Goal: Task Accomplishment & Management: Manage account settings

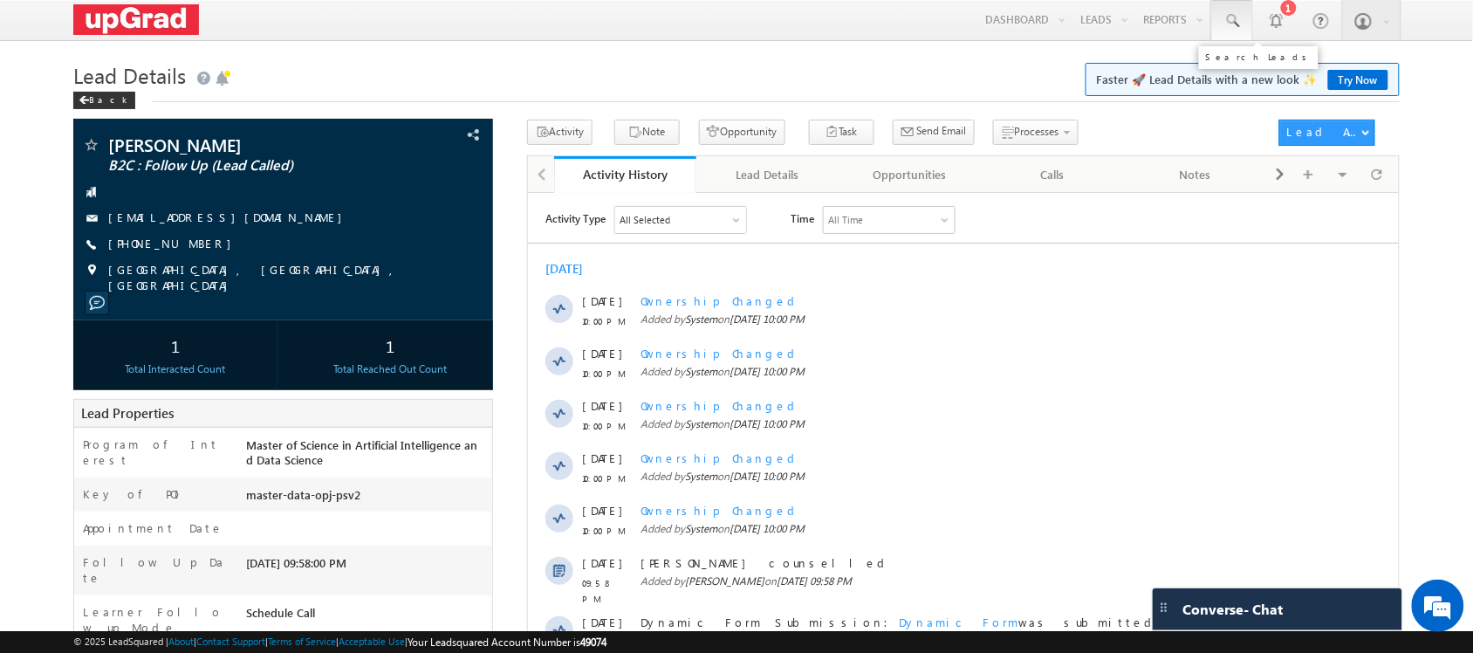
click at [1232, 24] on span at bounding box center [1232, 20] width 17 height 17
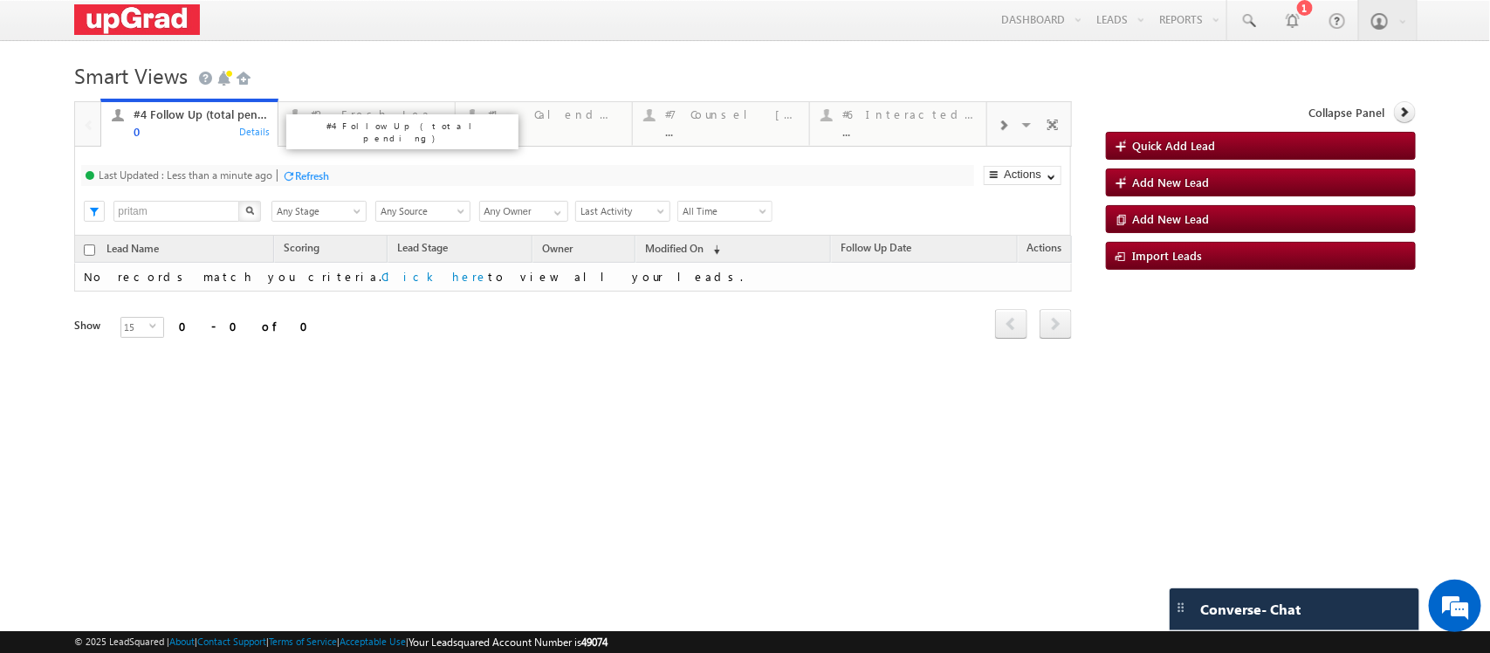
click at [150, 132] on div "0" at bounding box center [201, 131] width 134 height 13
click at [341, 136] on div "..." at bounding box center [378, 131] width 134 height 13
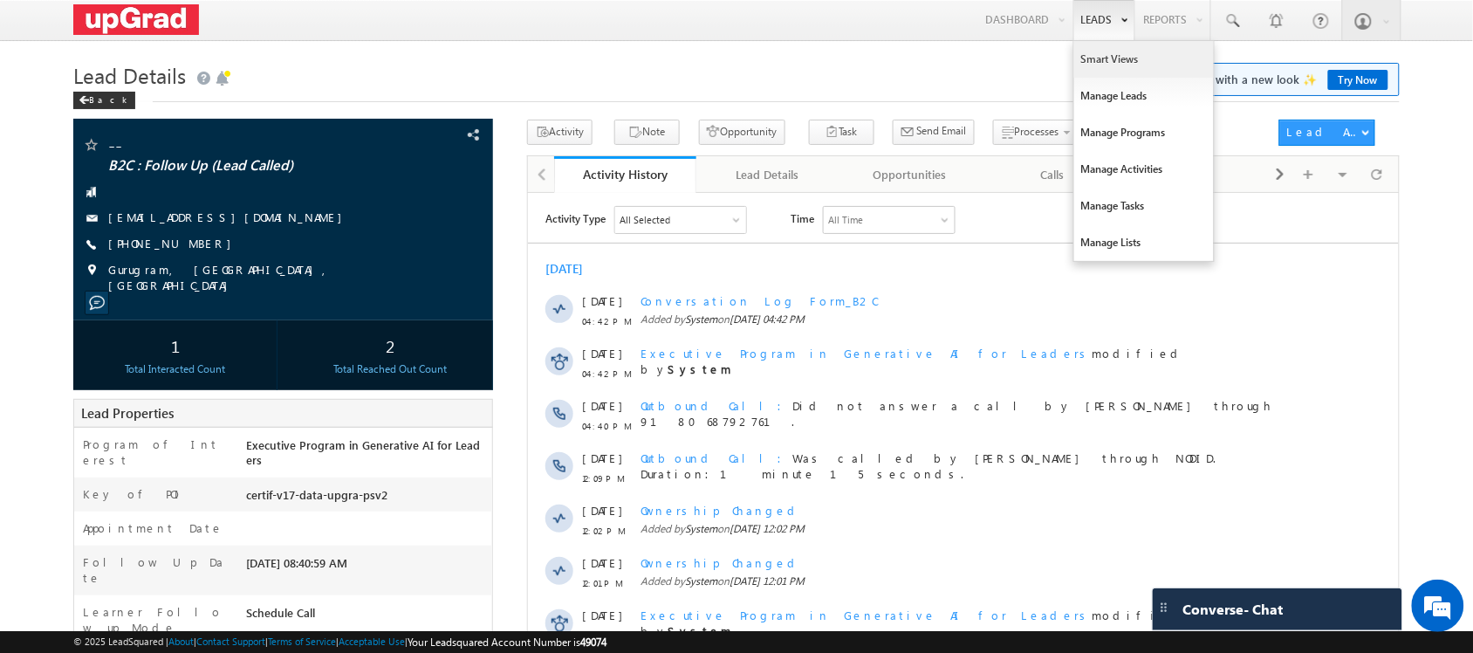
click at [1102, 58] on link "Smart Views" at bounding box center [1144, 59] width 140 height 37
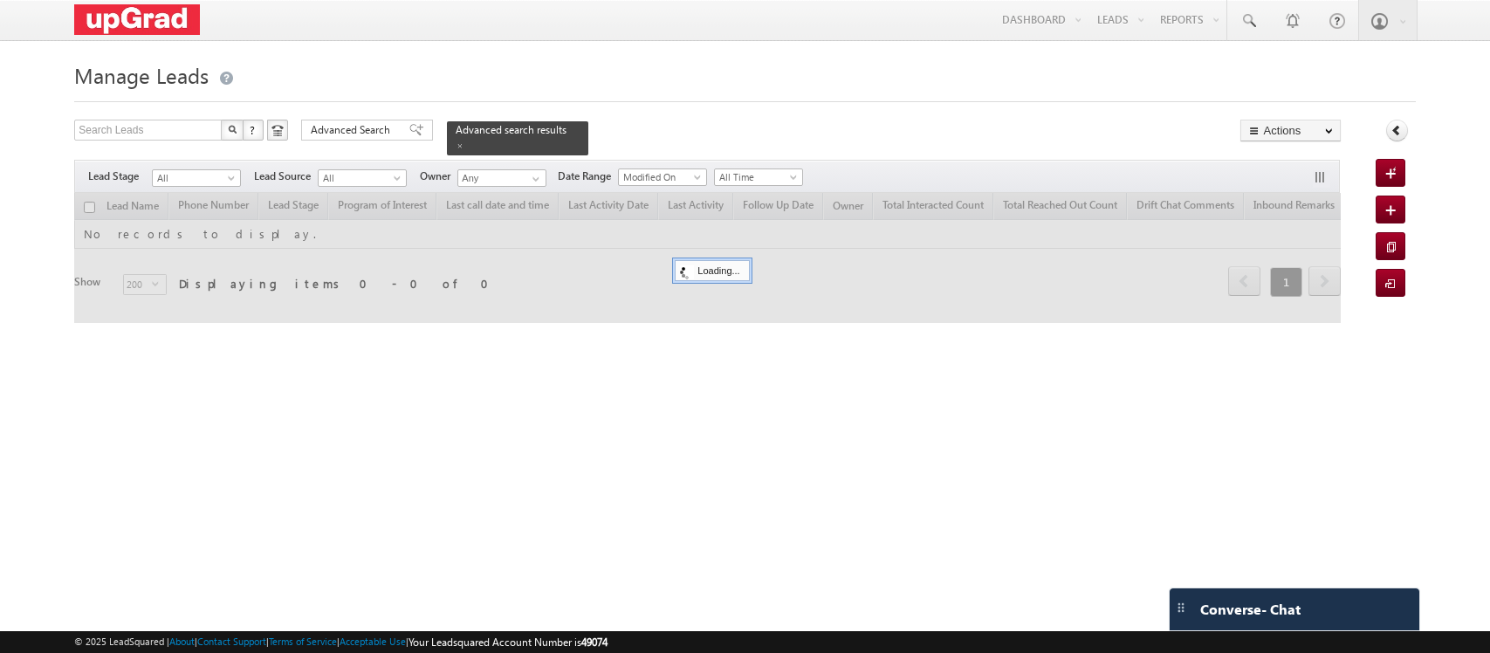
checkbox input "false"
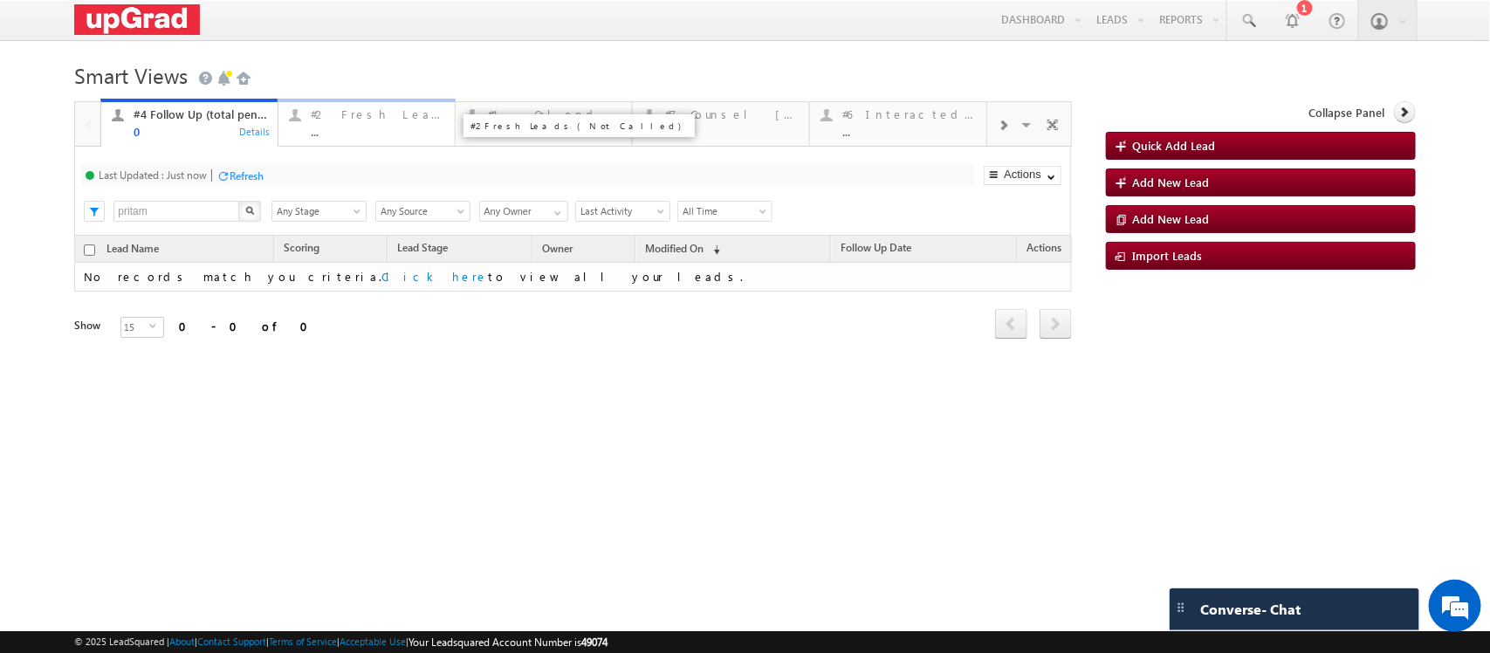
click at [350, 129] on div "..." at bounding box center [378, 131] width 134 height 13
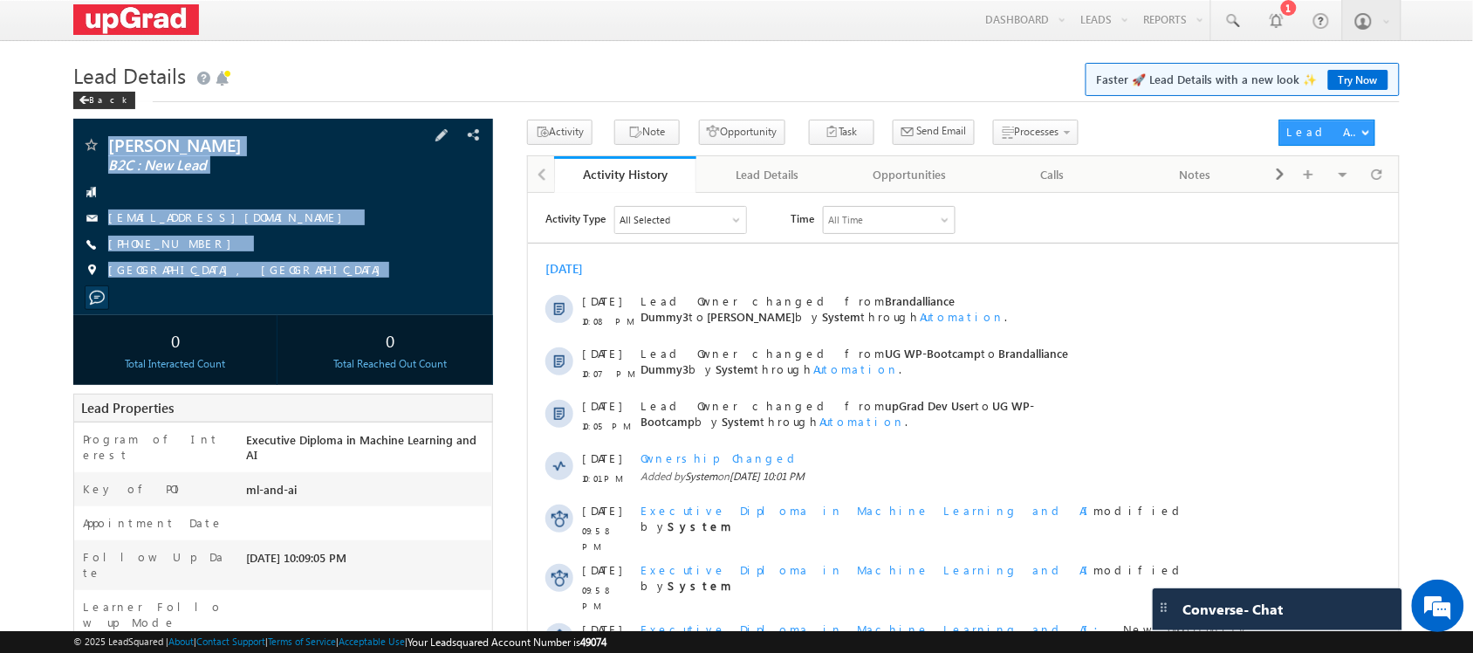
drag, startPoint x: 101, startPoint y: 123, endPoint x: 271, endPoint y: 310, distance: 252.1
click at [271, 310] on div "[PERSON_NAME] B2C : New Lead [EMAIL_ADDRESS][DOMAIN_NAME]" at bounding box center [282, 217] width 419 height 196
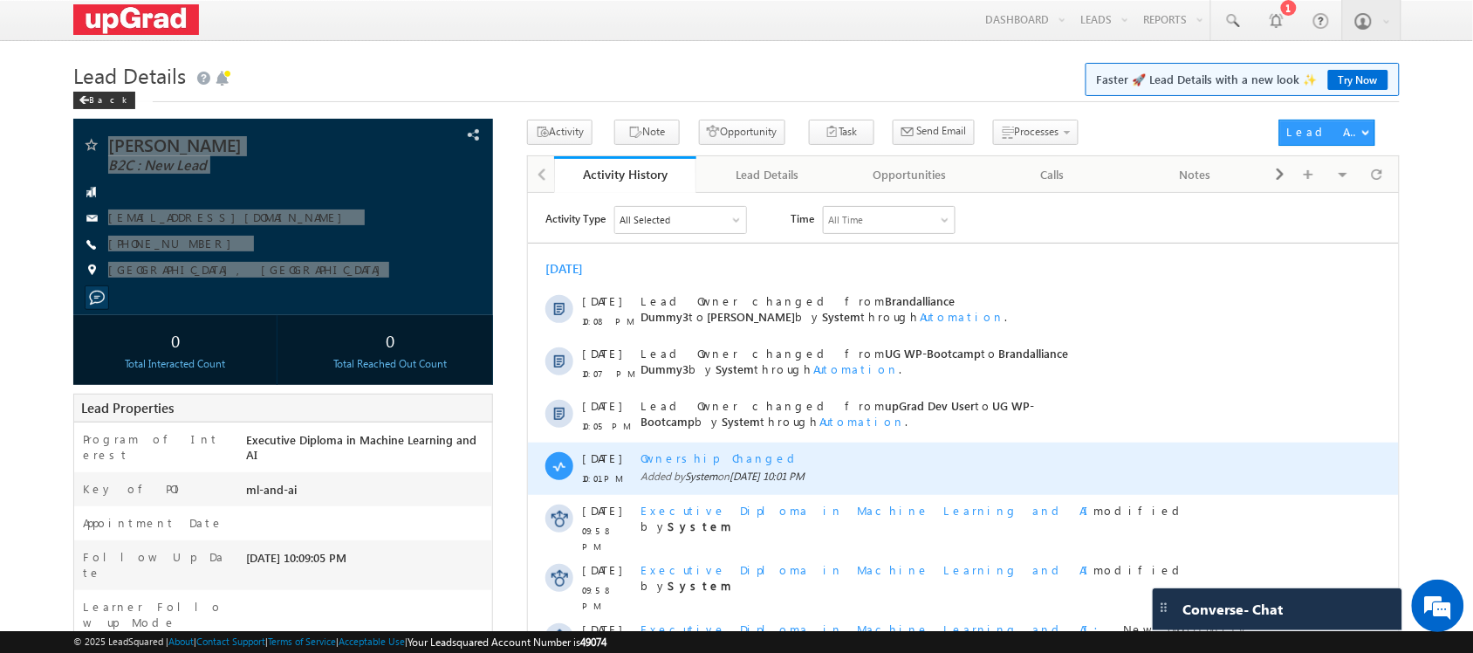
click at [1306, 463] on div "[DATE] 10:01 PM Ownership Changed Added by System on [DATE] 10:01 PM" at bounding box center [962, 468] width 871 height 52
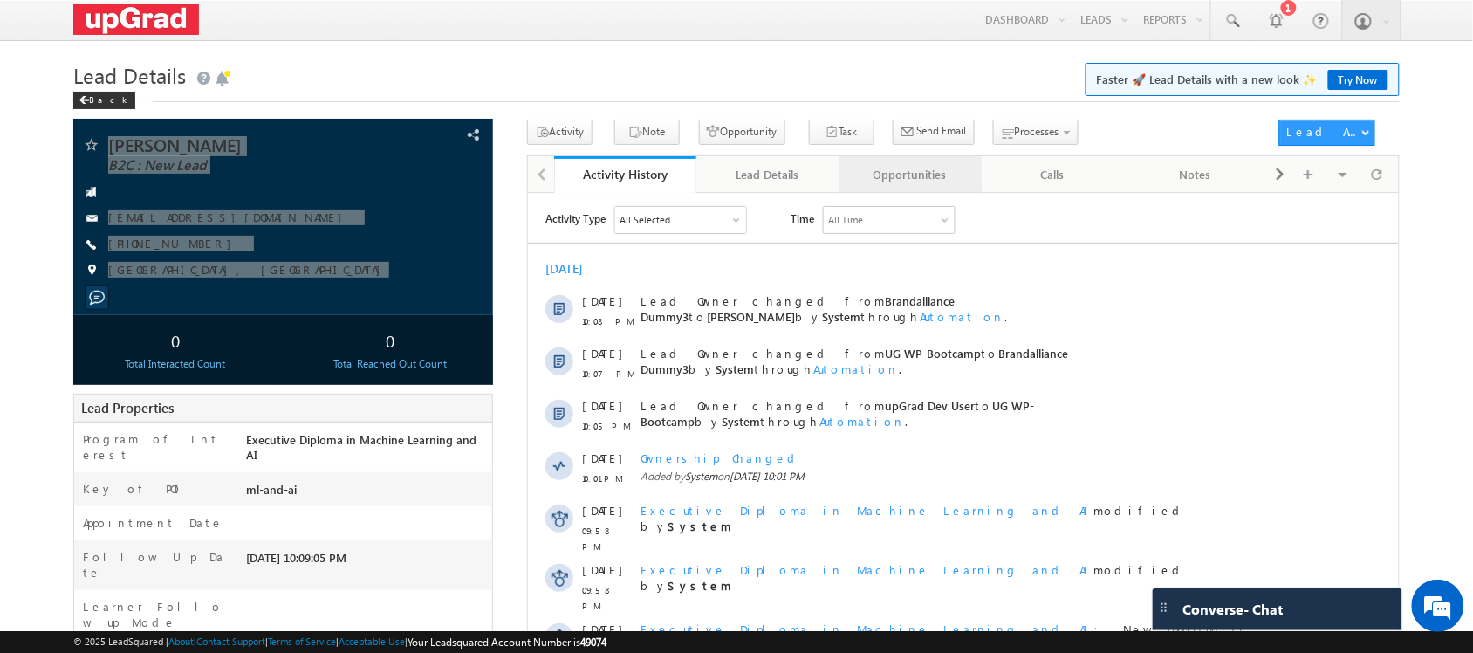
click at [861, 183] on div "Opportunities" at bounding box center [910, 174] width 113 height 21
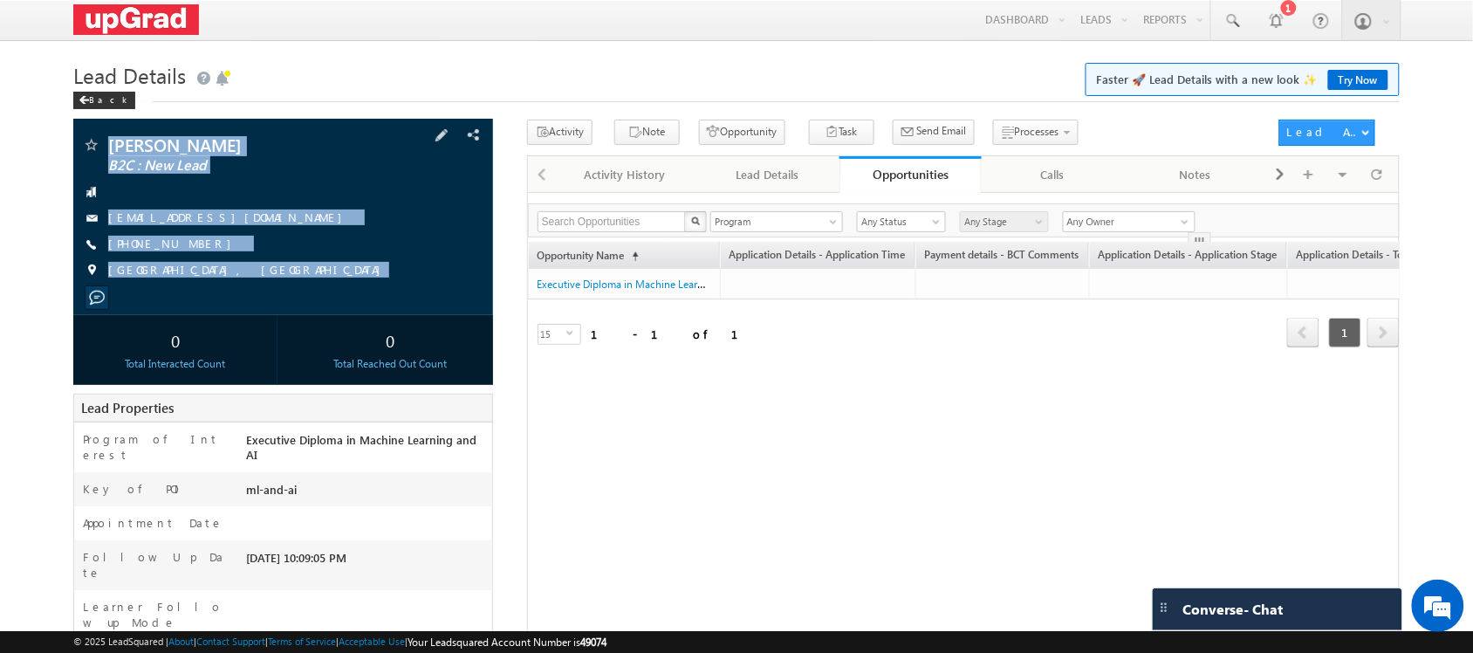
click at [350, 267] on div "[GEOGRAPHIC_DATA], [GEOGRAPHIC_DATA]" at bounding box center [282, 270] width 401 height 17
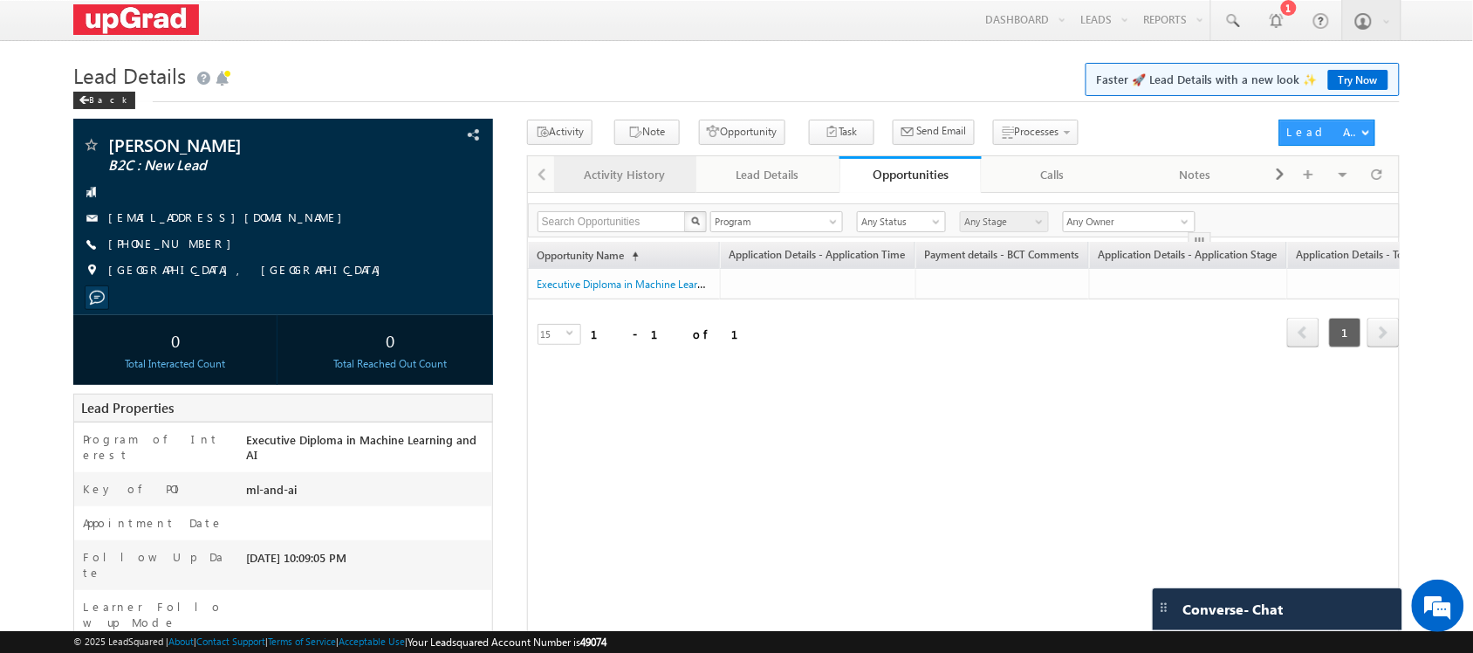
click at [625, 184] on div "Activity History" at bounding box center [624, 174] width 113 height 21
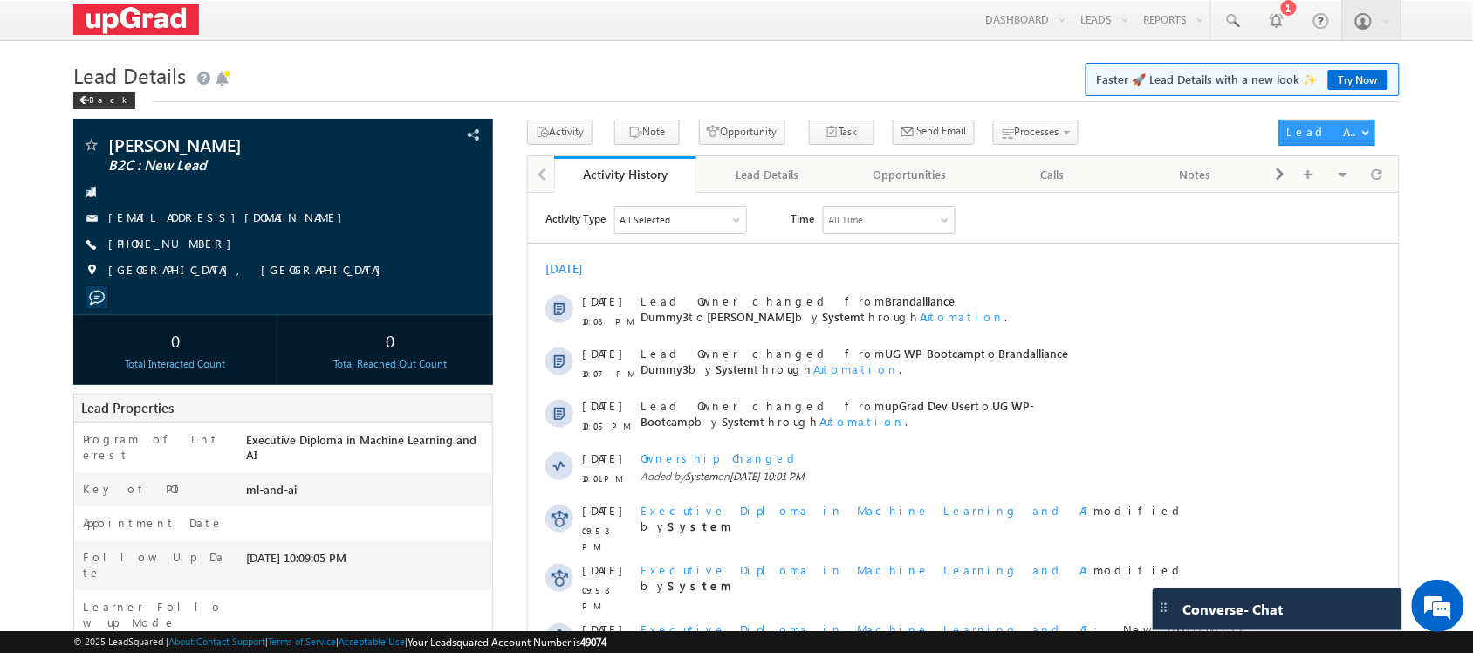
drag, startPoint x: 857, startPoint y: 445, endPoint x: 906, endPoint y: 251, distance: 199.8
click at [906, 251] on div "[DATE] [DATE] 10:08 PM Lead Owner changed from Brandalliance Dummy3 to [PERSON_…" at bounding box center [962, 461] width 871 height 421
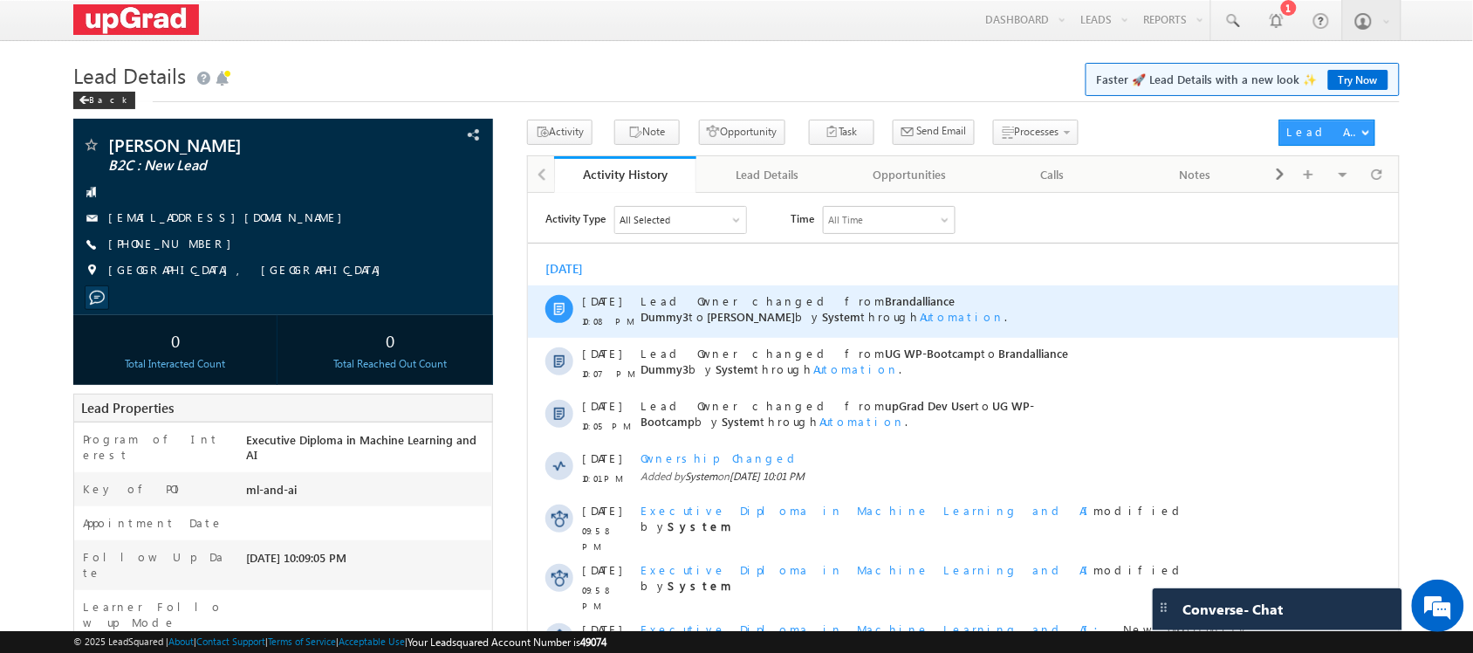
click at [977, 318] on div "Lead Owner changed from Brandalliance Dummy3 to [PERSON_NAME] by System through…" at bounding box center [960, 311] width 641 height 52
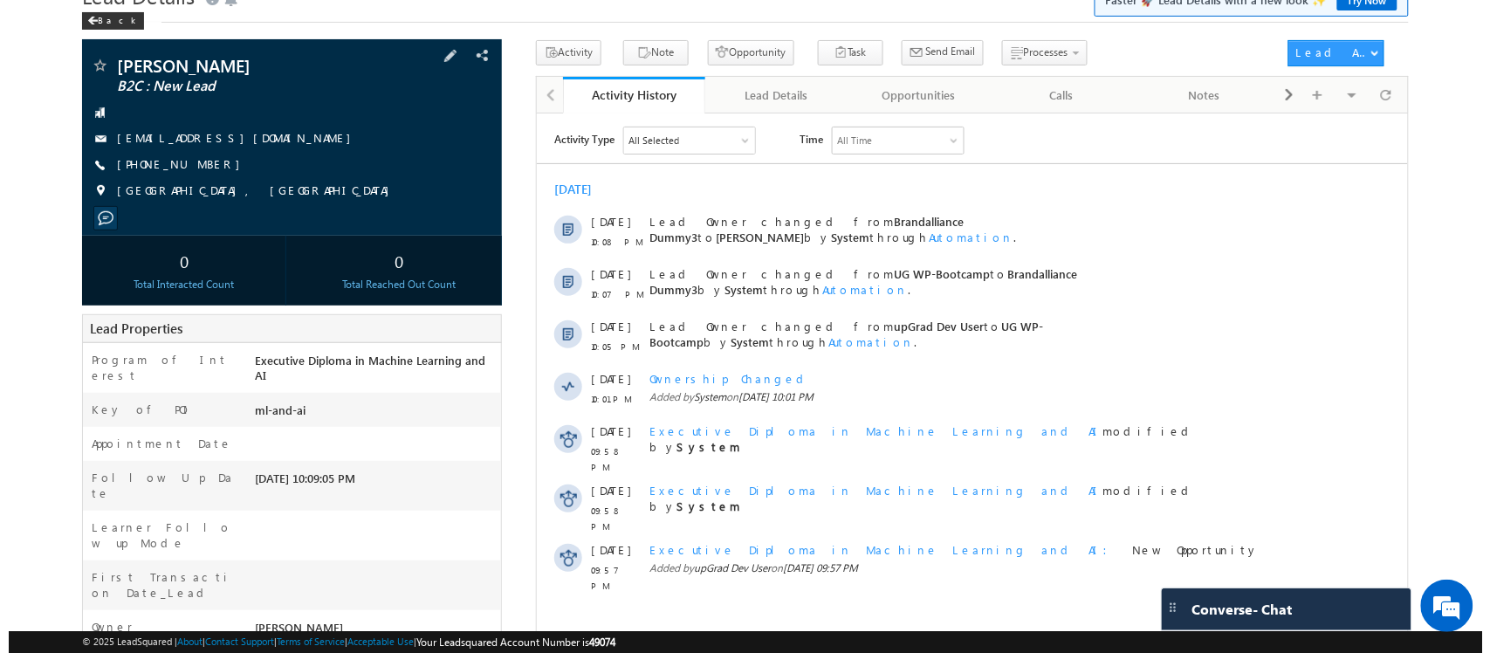
scroll to position [79, 0]
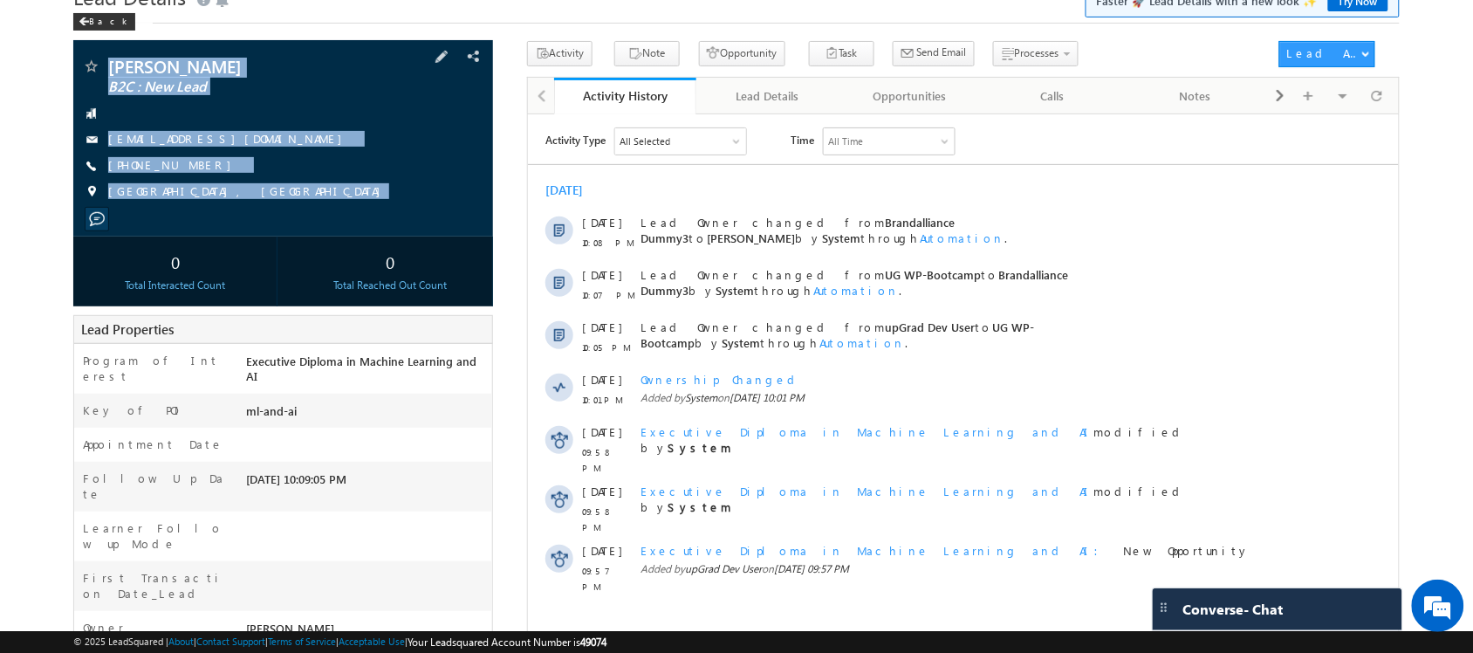
copy div "[PERSON_NAME] B2C : New Lead [EMAIL_ADDRESS][DOMAIN_NAME] [PHONE_NUMBER] Noida,…"
drag, startPoint x: 105, startPoint y: 45, endPoint x: 234, endPoint y: 237, distance: 231.4
click at [234, 237] on div "[PERSON_NAME] B2C : New Lead [EMAIL_ADDRESS][DOMAIN_NAME]" at bounding box center [282, 138] width 419 height 196
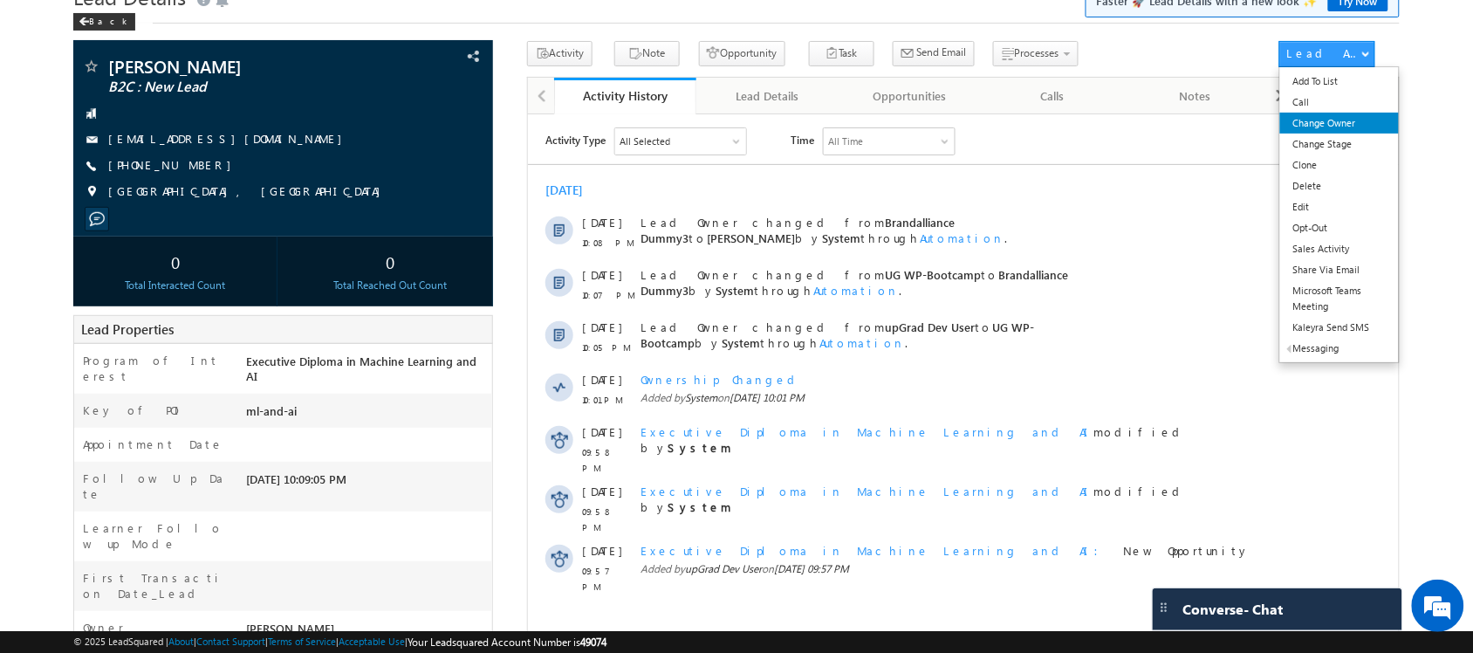
click at [1324, 127] on link "Change Owner" at bounding box center [1340, 123] width 120 height 21
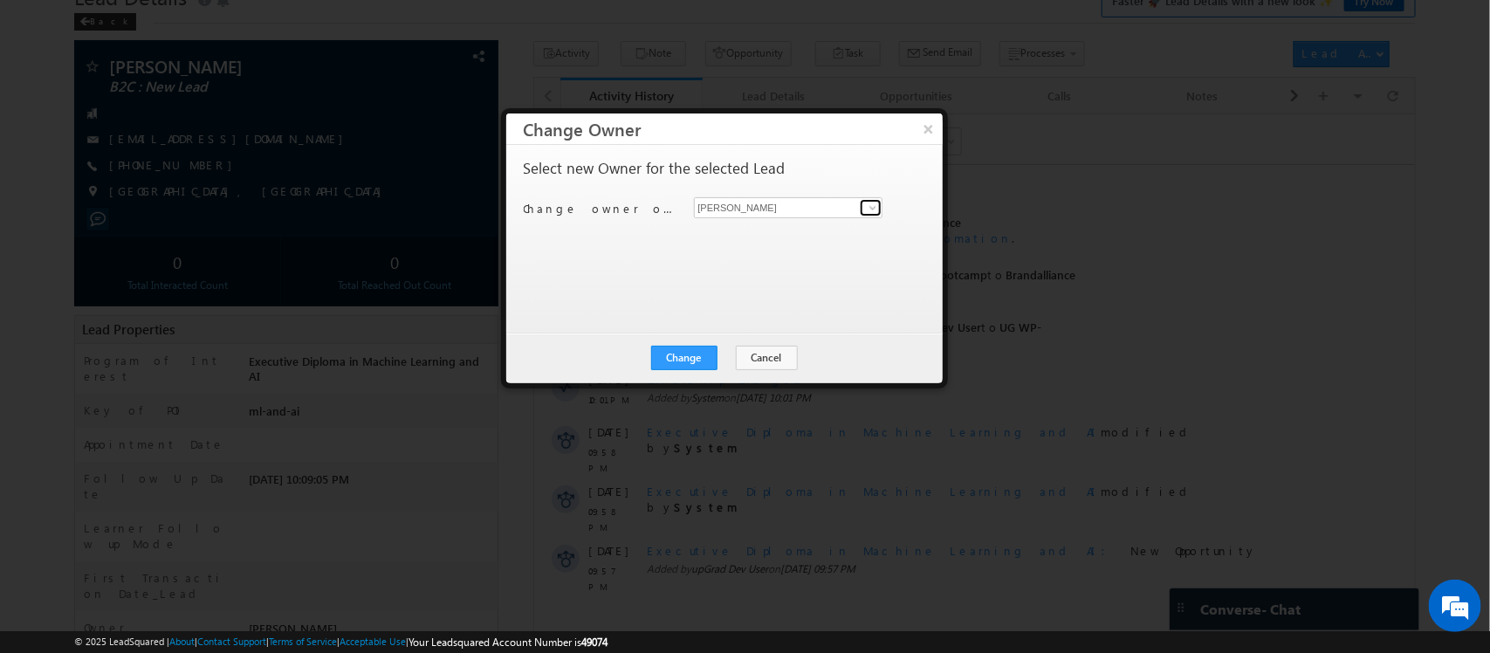
click at [873, 208] on span at bounding box center [873, 208] width 14 height 14
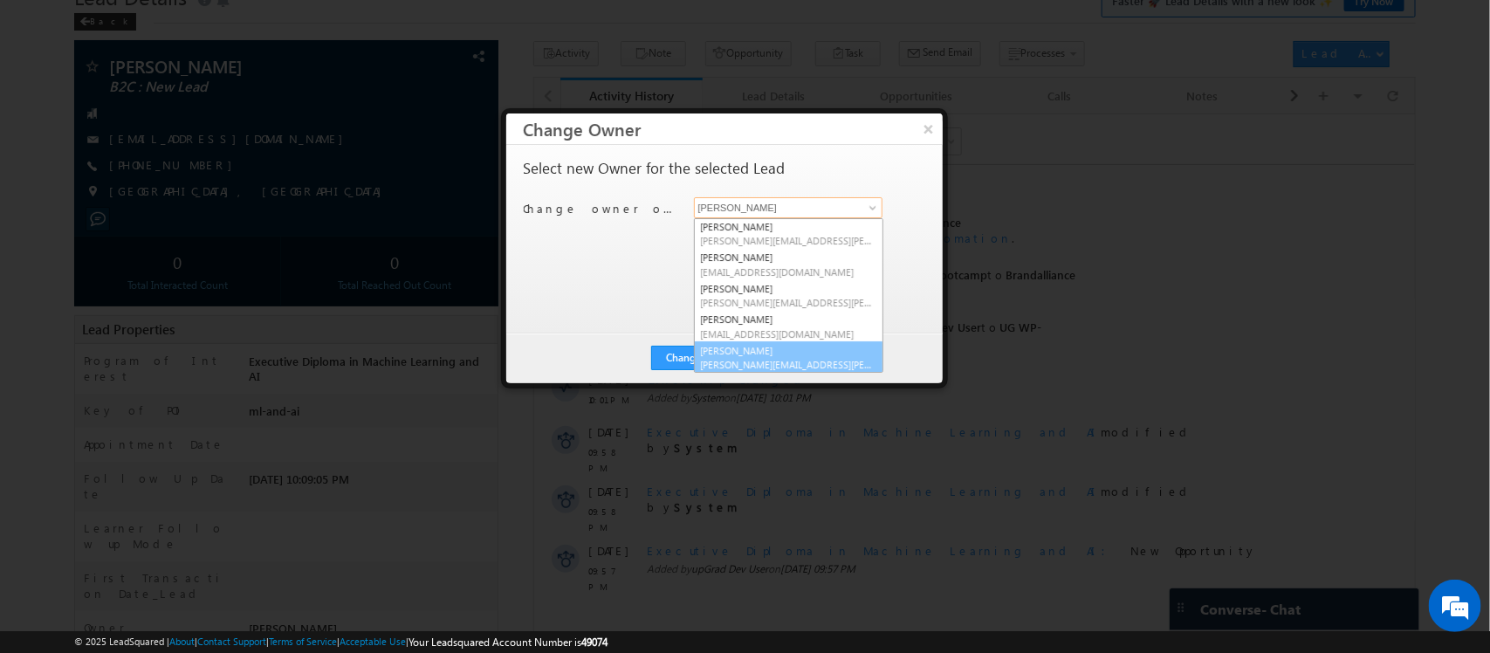
scroll to position [33, 0]
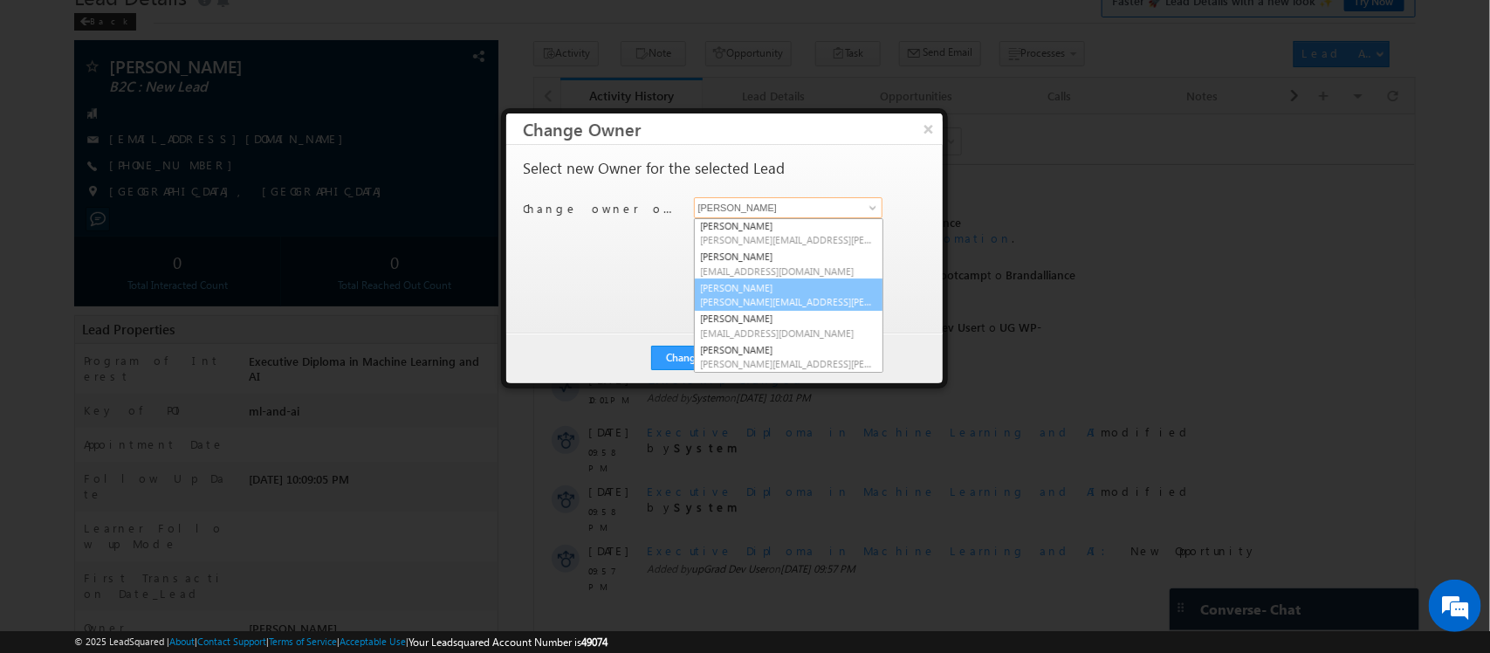
click at [751, 298] on span "[PERSON_NAME][EMAIL_ADDRESS][PERSON_NAME][DOMAIN_NAME]" at bounding box center [788, 301] width 175 height 13
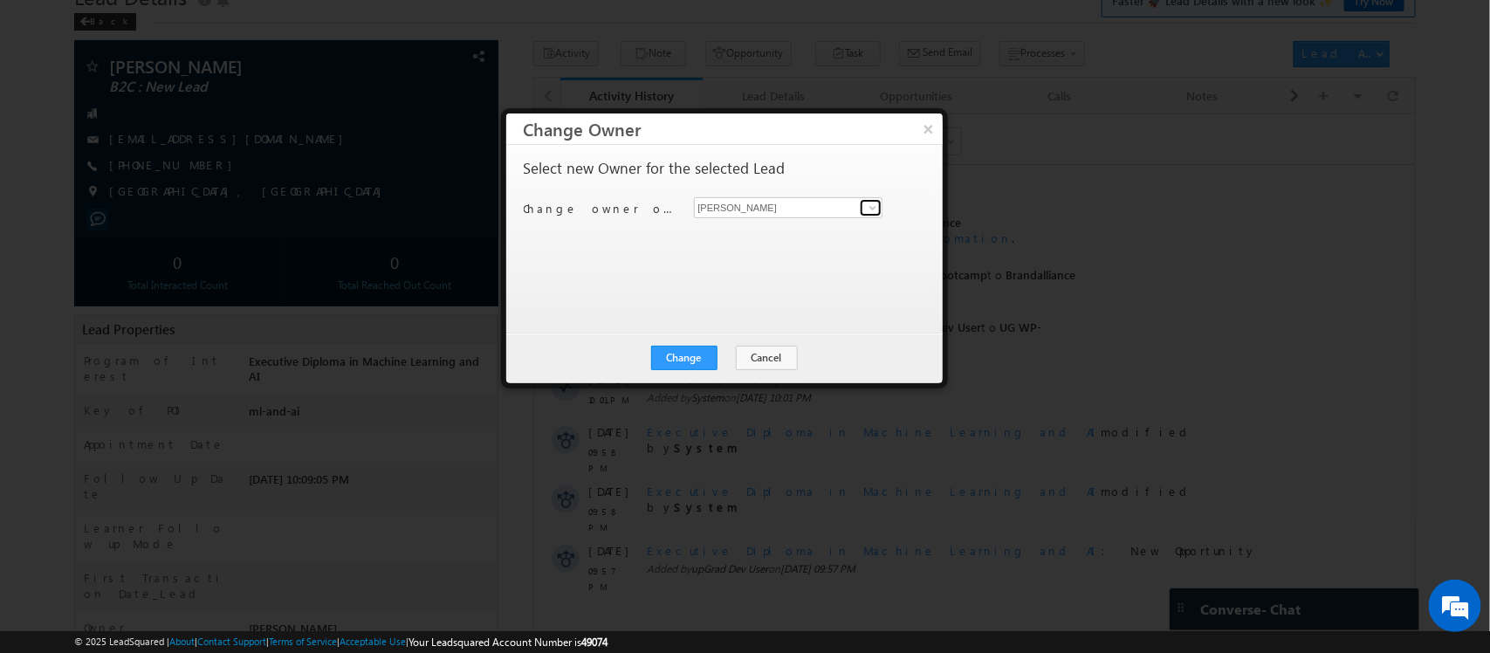
click at [866, 210] on span at bounding box center [873, 208] width 14 height 14
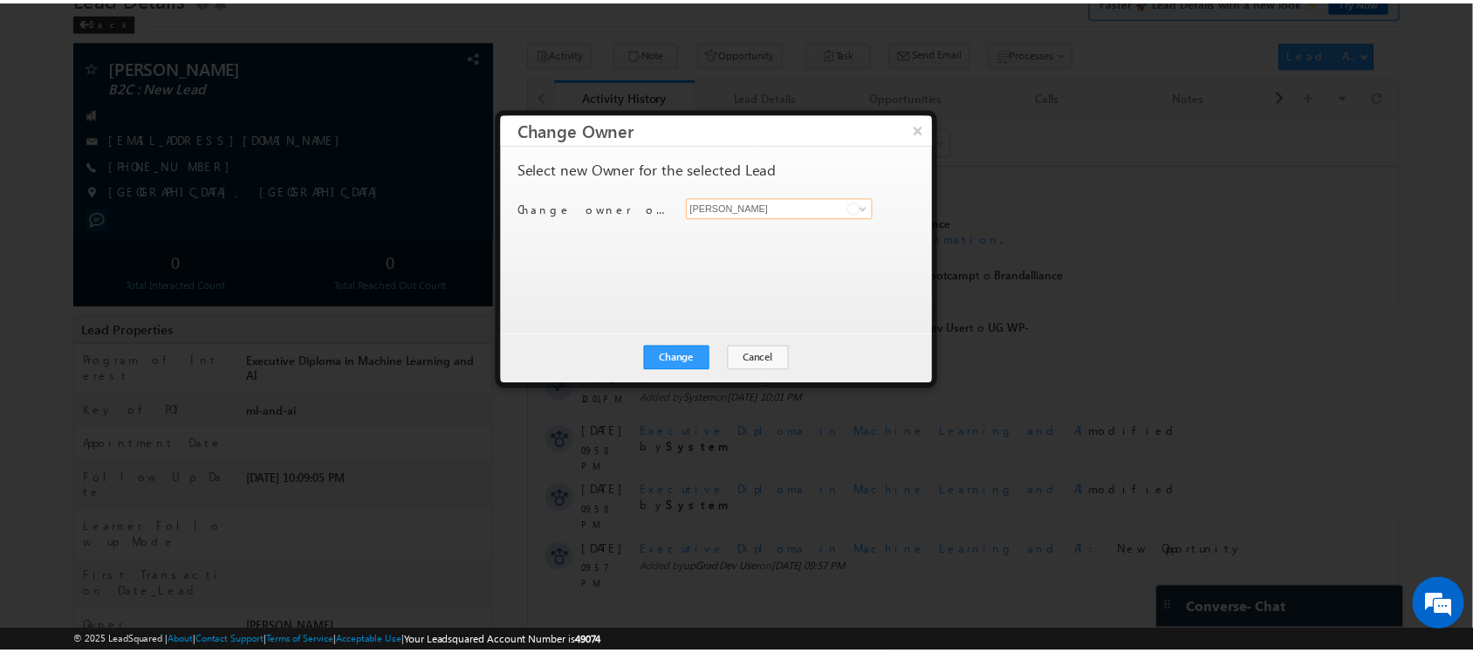
scroll to position [32, 0]
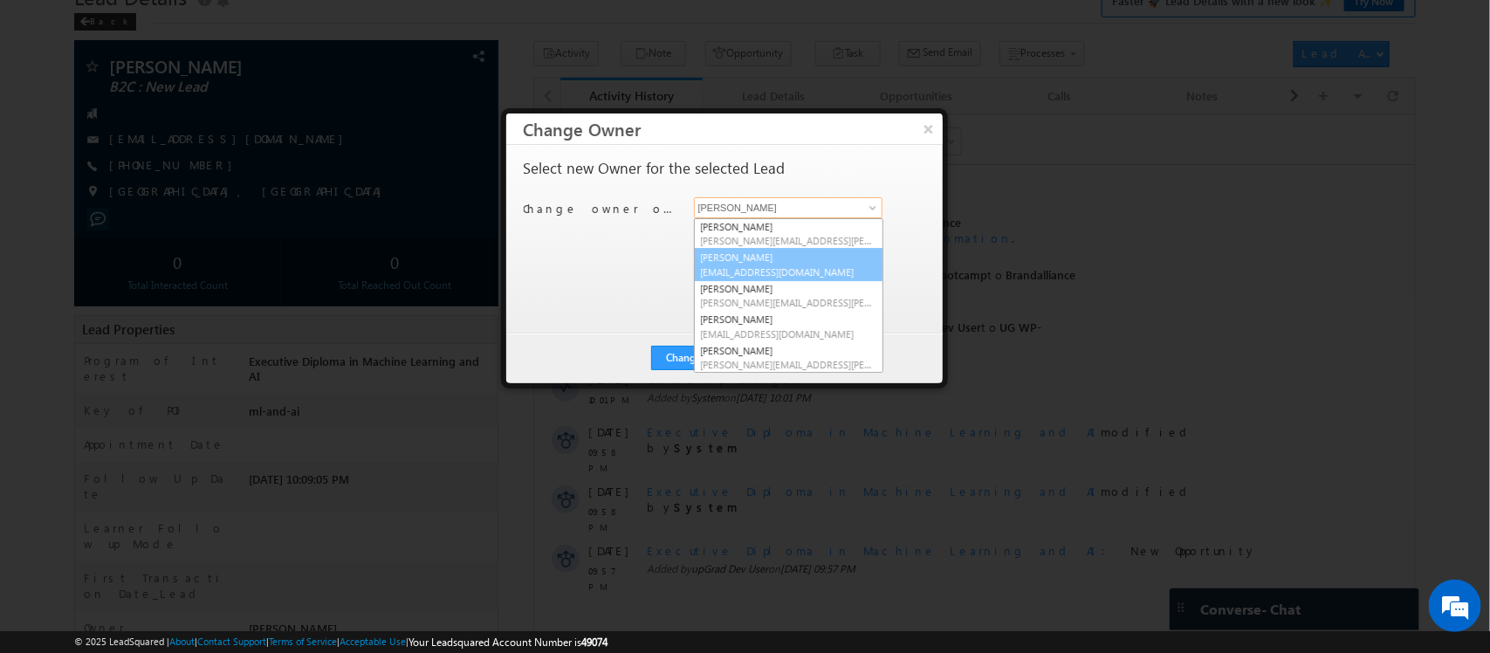
click at [733, 263] on link "[PERSON_NAME] [EMAIL_ADDRESS][DOMAIN_NAME]" at bounding box center [788, 264] width 189 height 33
type input "[PERSON_NAME]"
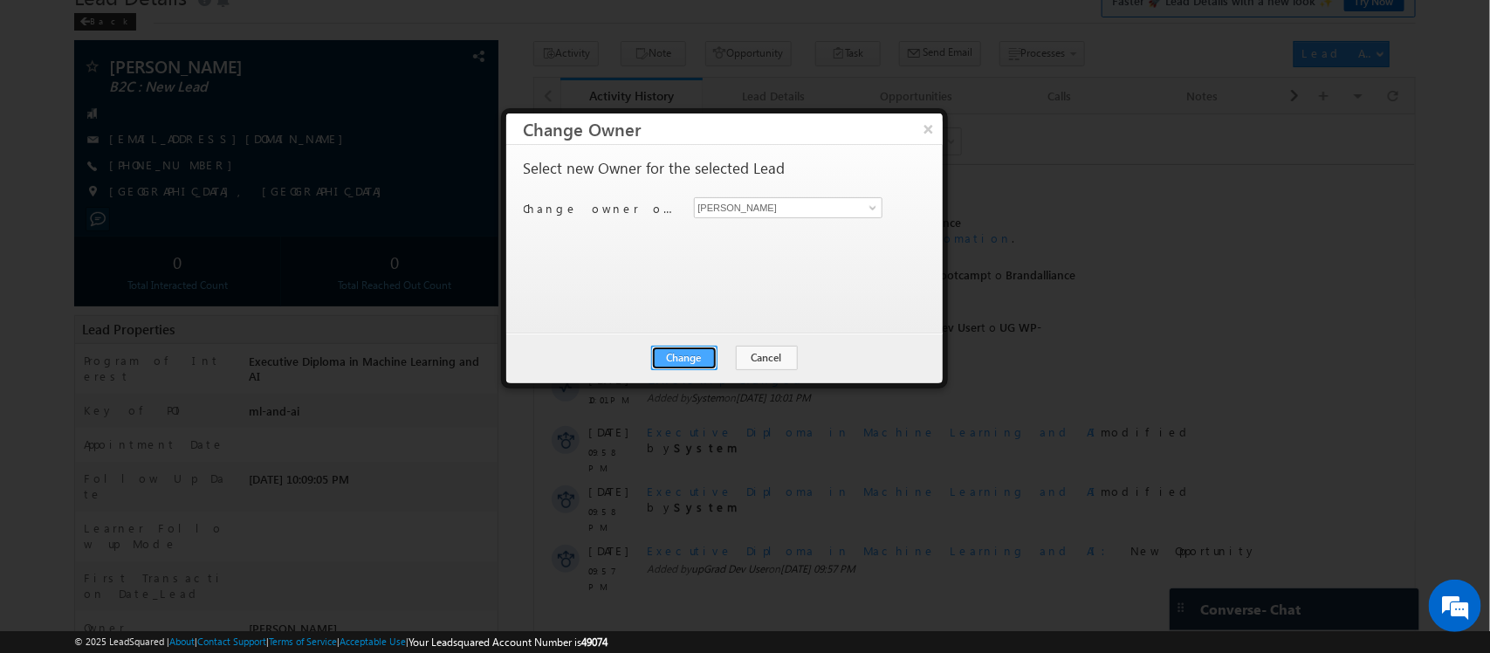
click at [686, 360] on button "Change" at bounding box center [684, 358] width 66 height 24
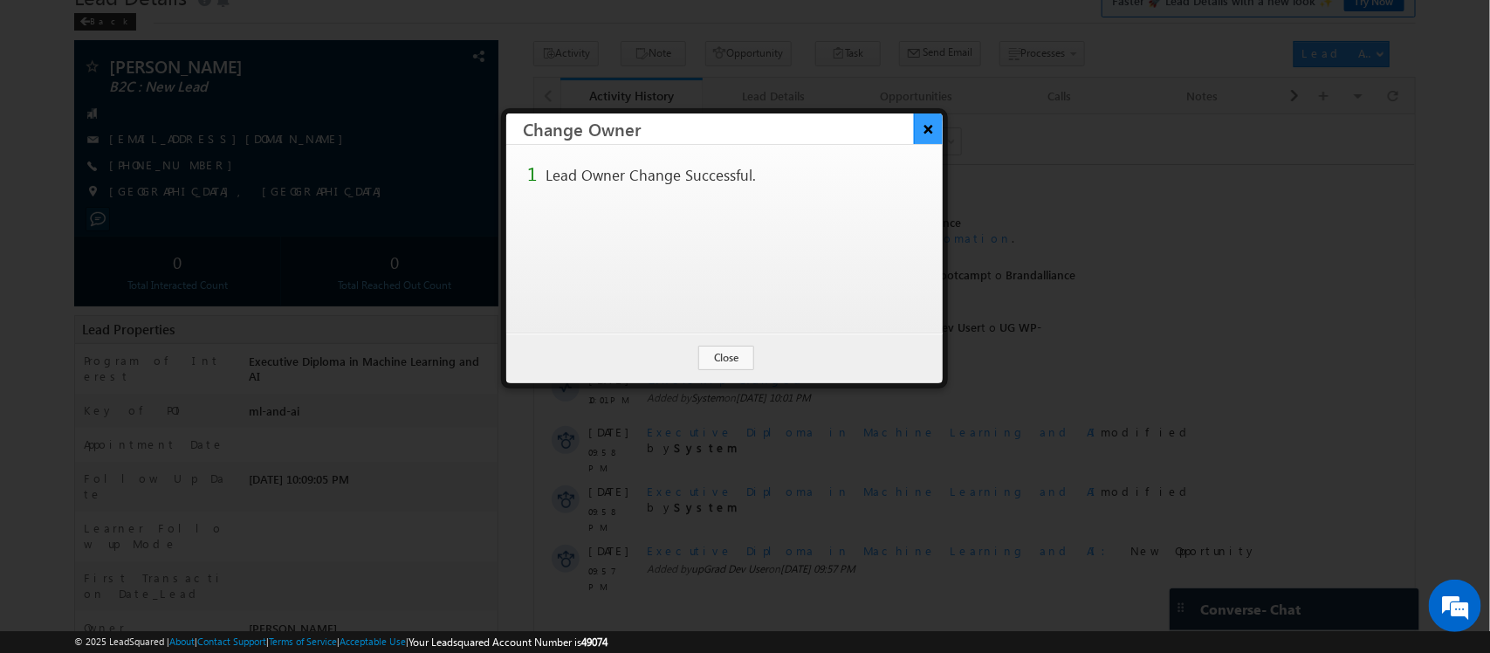
click at [923, 124] on button "×" at bounding box center [928, 128] width 29 height 31
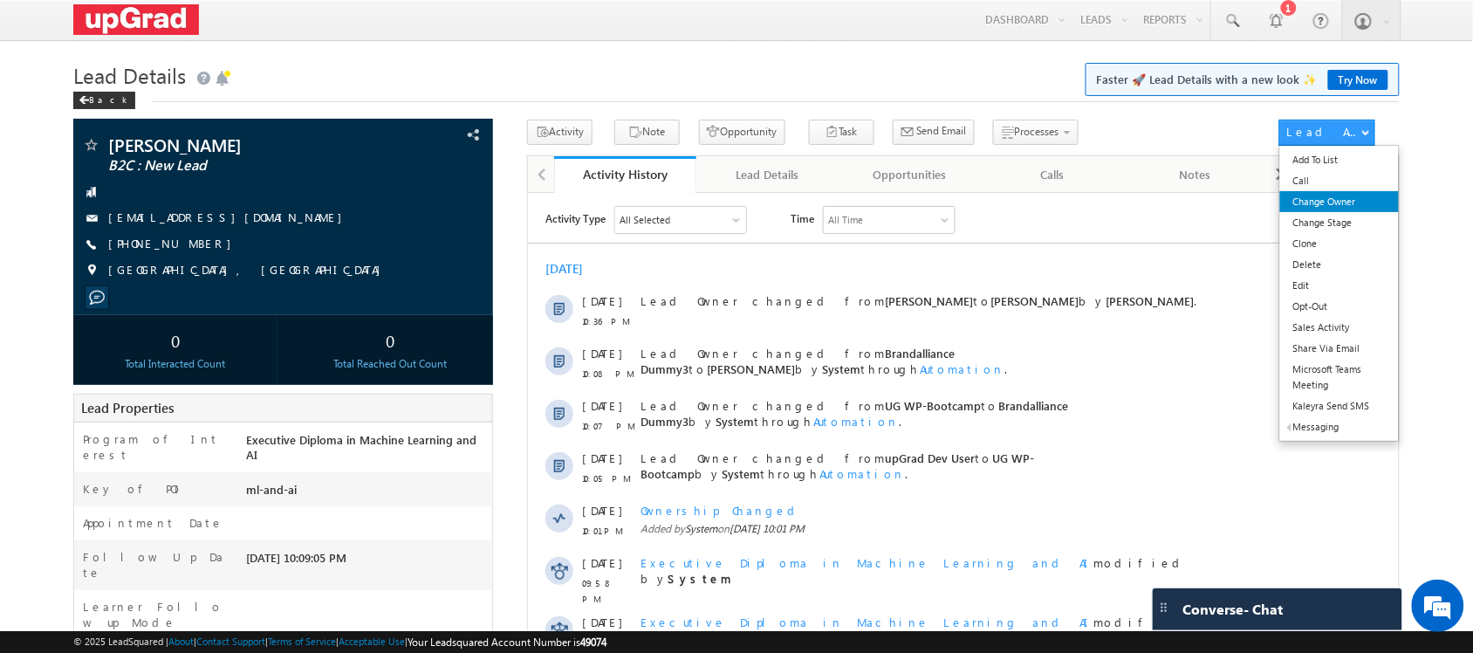
click at [1327, 207] on link "Change Owner" at bounding box center [1340, 201] width 120 height 21
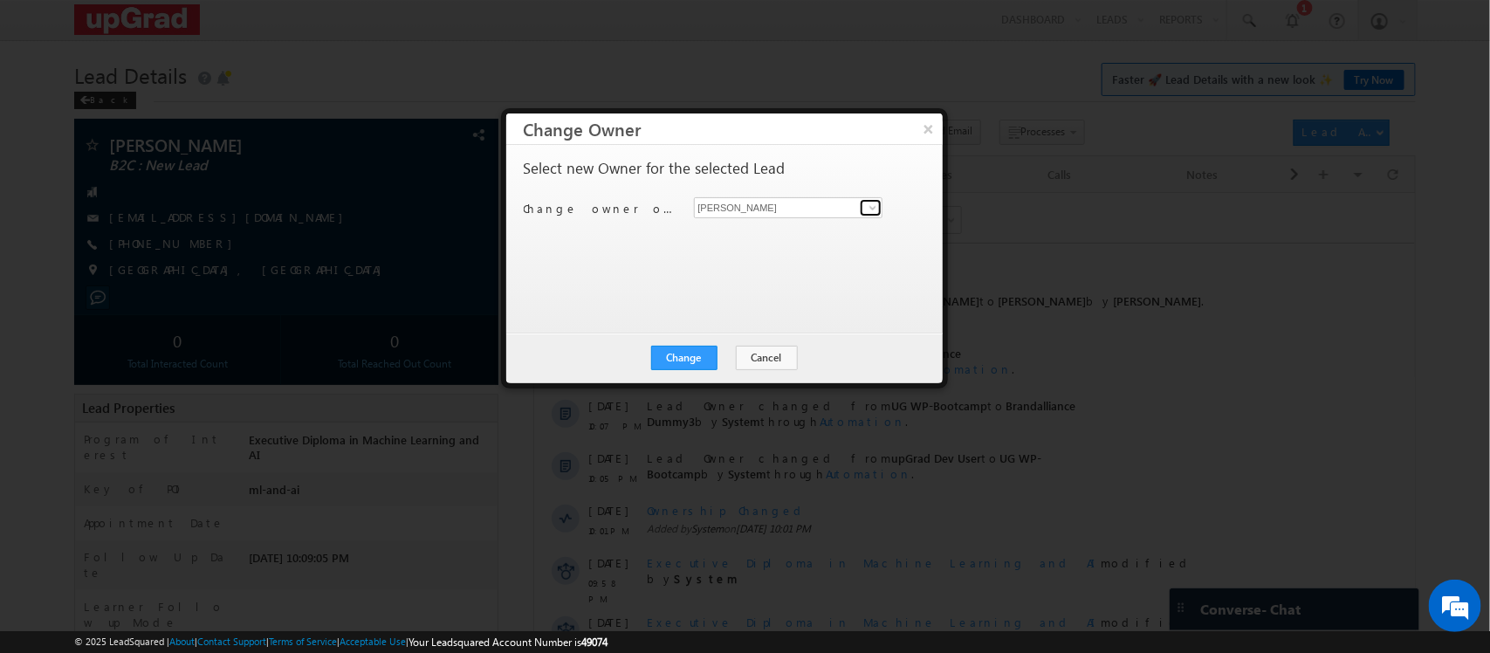
click at [873, 208] on span at bounding box center [873, 208] width 14 height 14
click at [769, 76] on div at bounding box center [745, 326] width 1490 height 653
click at [927, 125] on button "×" at bounding box center [928, 128] width 29 height 31
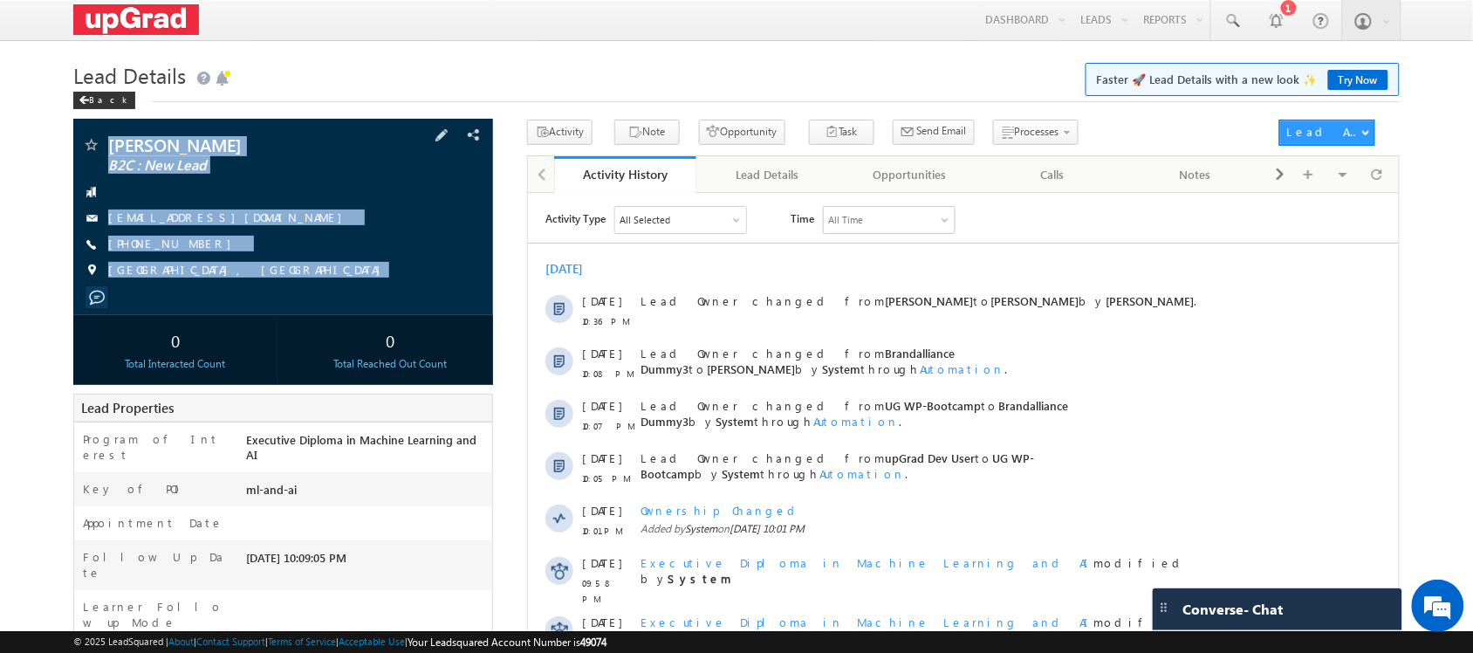
drag, startPoint x: 109, startPoint y: 129, endPoint x: 249, endPoint y: 278, distance: 203.8
click at [257, 302] on div "[PERSON_NAME] B2C : New Lead [EMAIL_ADDRESS][DOMAIN_NAME]" at bounding box center [282, 217] width 419 height 196
copy div "[PERSON_NAME] B2C : New Lead [EMAIL_ADDRESS][DOMAIN_NAME] [PHONE_NUMBER] Noida,…"
